Goal: Task Accomplishment & Management: Manage account settings

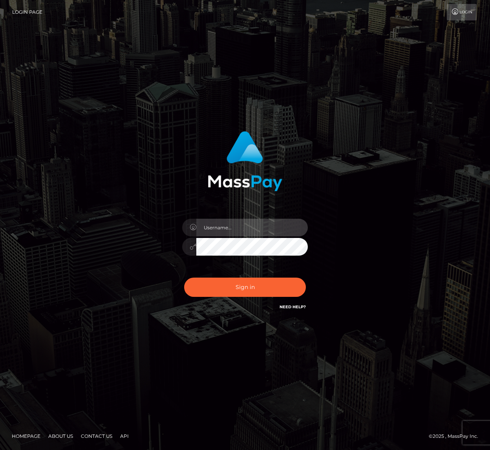
drag, startPoint x: 0, startPoint y: 0, endPoint x: 242, endPoint y: 232, distance: 334.7
click at [242, 232] on input "text" at bounding box center [251, 228] width 111 height 18
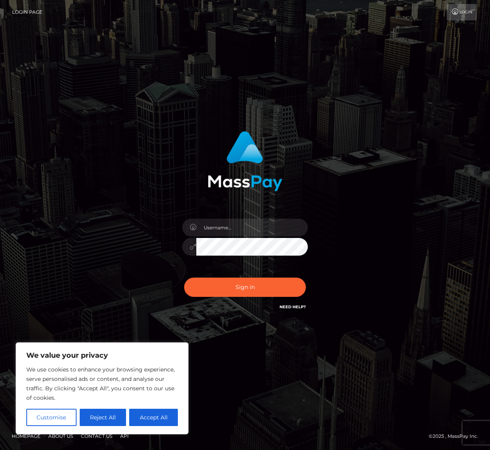
click at [109, 267] on div "Sign in" at bounding box center [244, 225] width 447 height 200
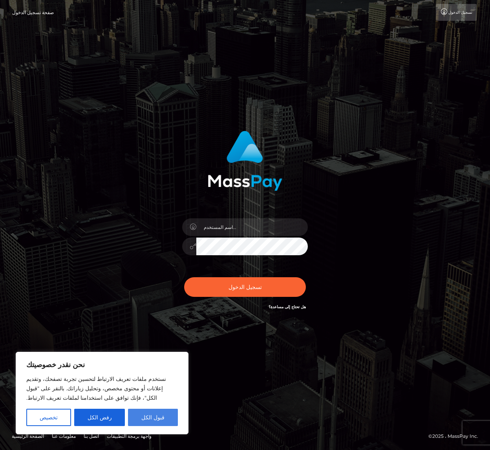
click at [149, 415] on font "قبول الكل" at bounding box center [152, 417] width 23 height 7
checkbox input "true"
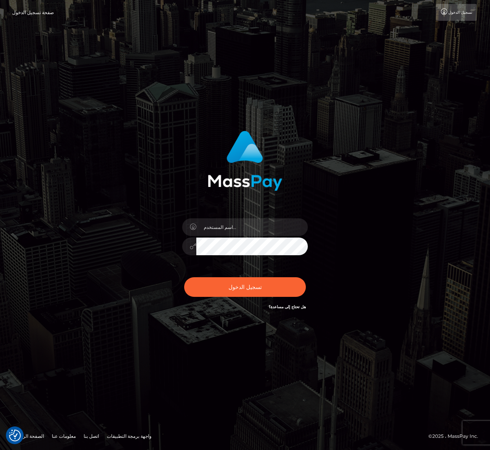
drag, startPoint x: 137, startPoint y: 297, endPoint x: 182, endPoint y: 306, distance: 46.4
click at [137, 298] on div at bounding box center [245, 225] width 218 height 200
click at [460, 14] on font "تسجيل الدخول" at bounding box center [460, 12] width 24 height 5
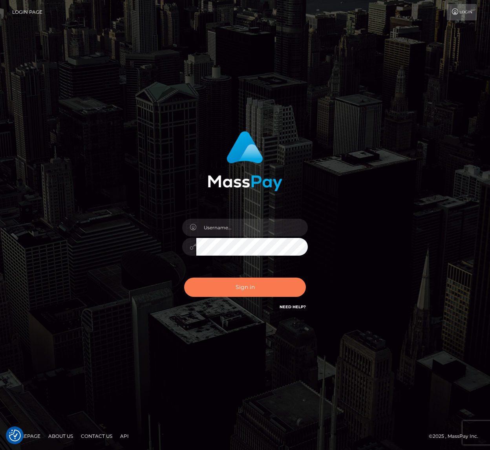
drag, startPoint x: 251, startPoint y: 297, endPoint x: 255, endPoint y: 292, distance: 6.4
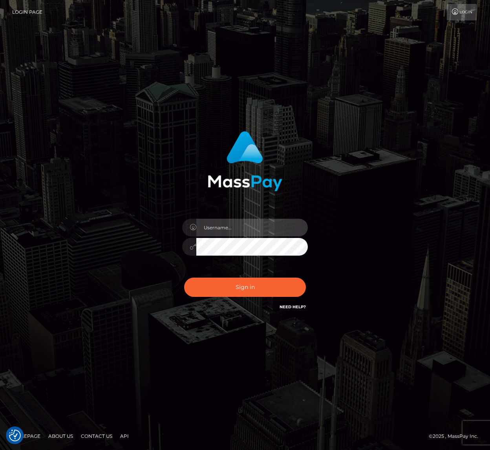
click at [242, 228] on input "text" at bounding box center [251, 228] width 111 height 18
type input "medhatsliman"
click at [293, 307] on link "Need Help?" at bounding box center [292, 306] width 26 height 5
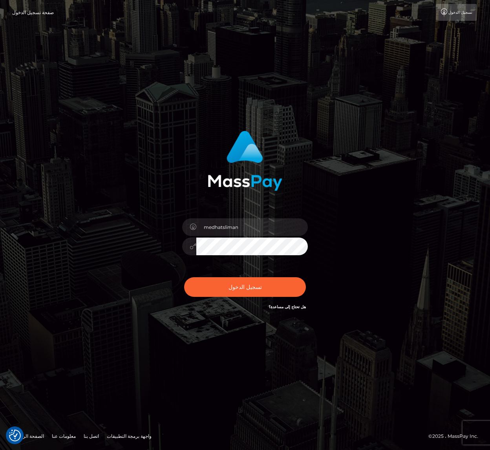
click at [90, 306] on div "medhatsliman" at bounding box center [244, 225] width 447 height 200
click at [470, 10] on font "تسجيل الدخول" at bounding box center [460, 12] width 24 height 5
